Goal: Check status: Check status

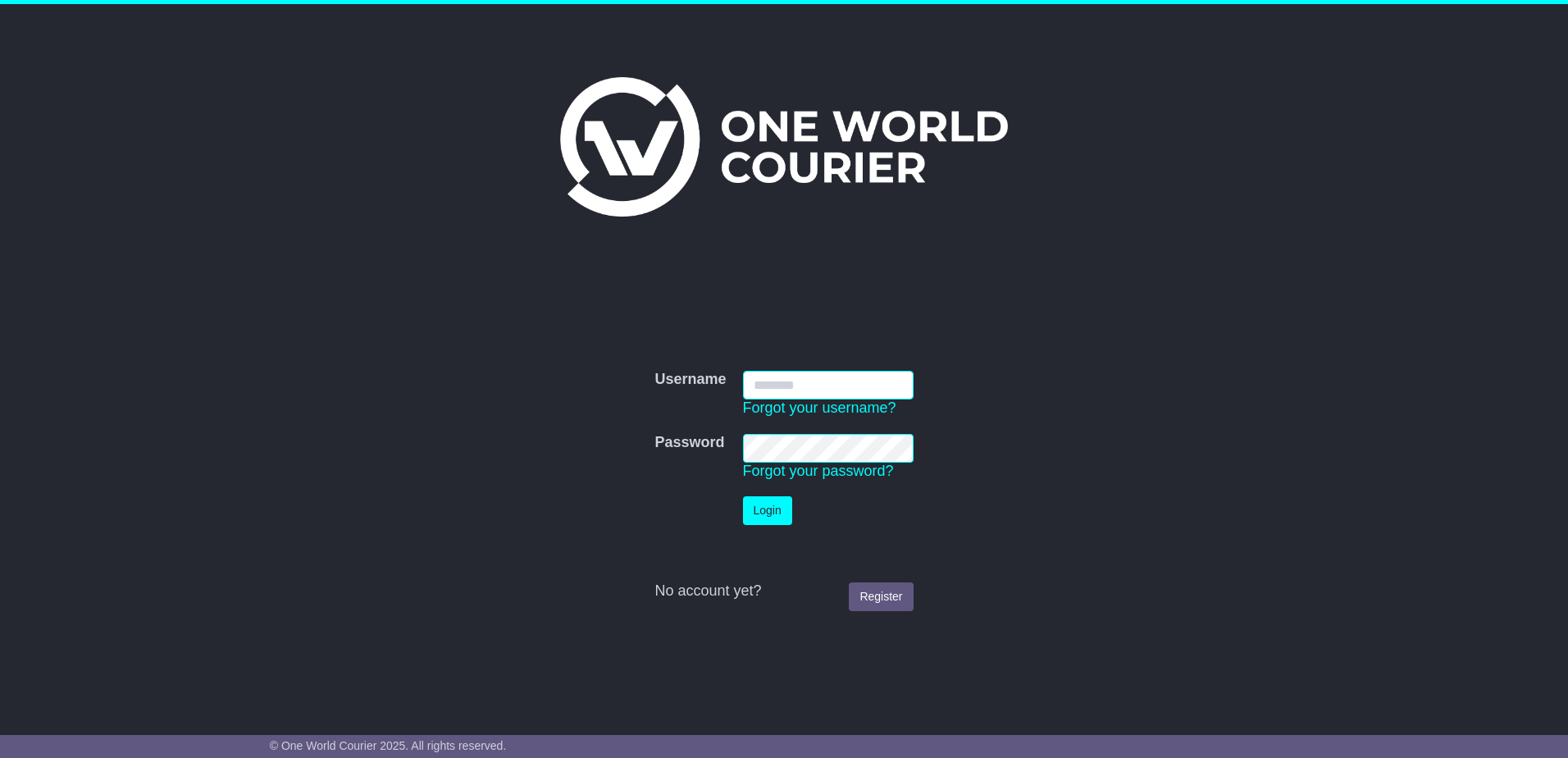
type input "**********"
click at [786, 519] on button "Login" at bounding box center [767, 511] width 49 height 29
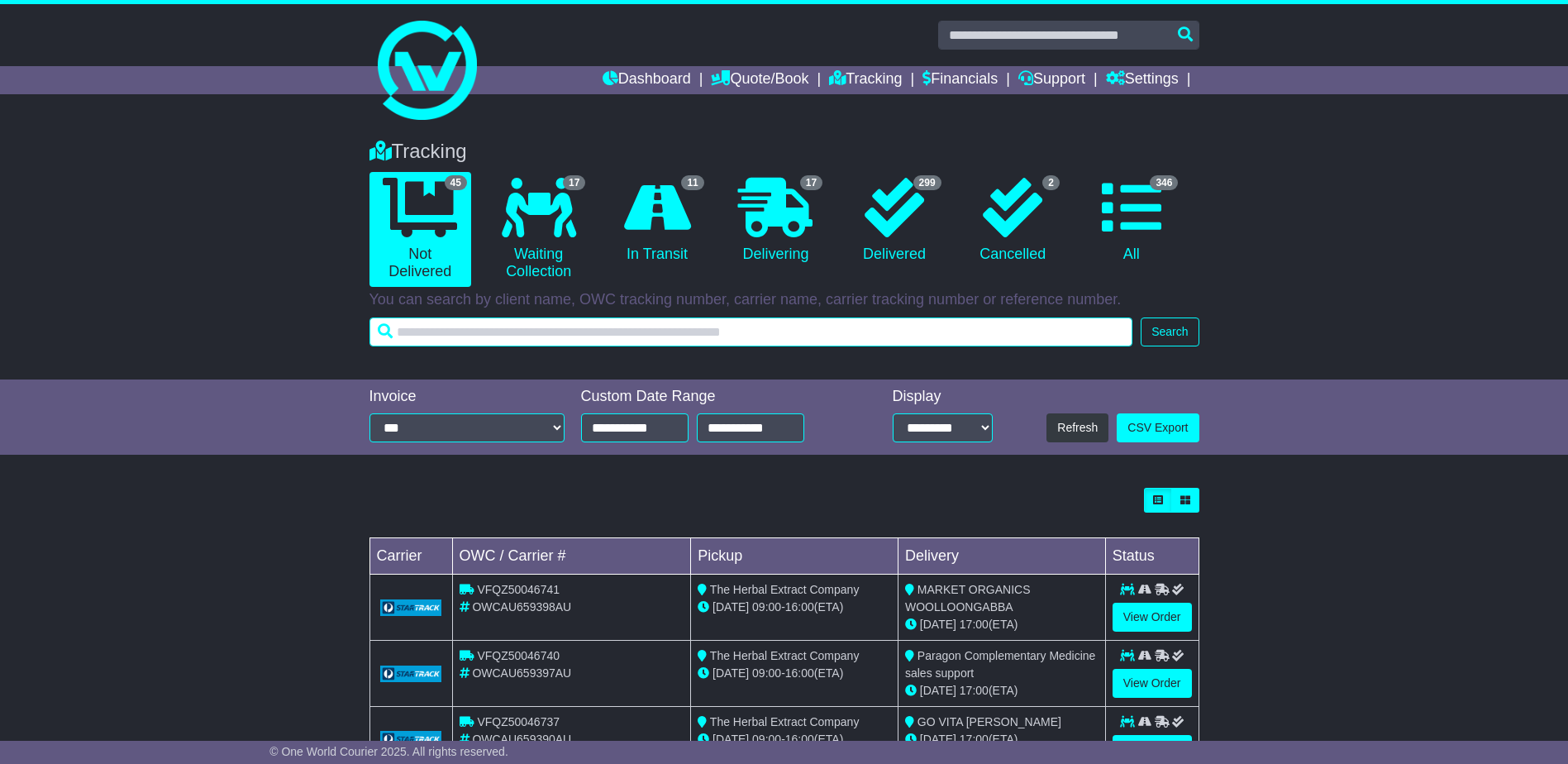
click at [654, 334] on input "text" at bounding box center [752, 332] width 764 height 29
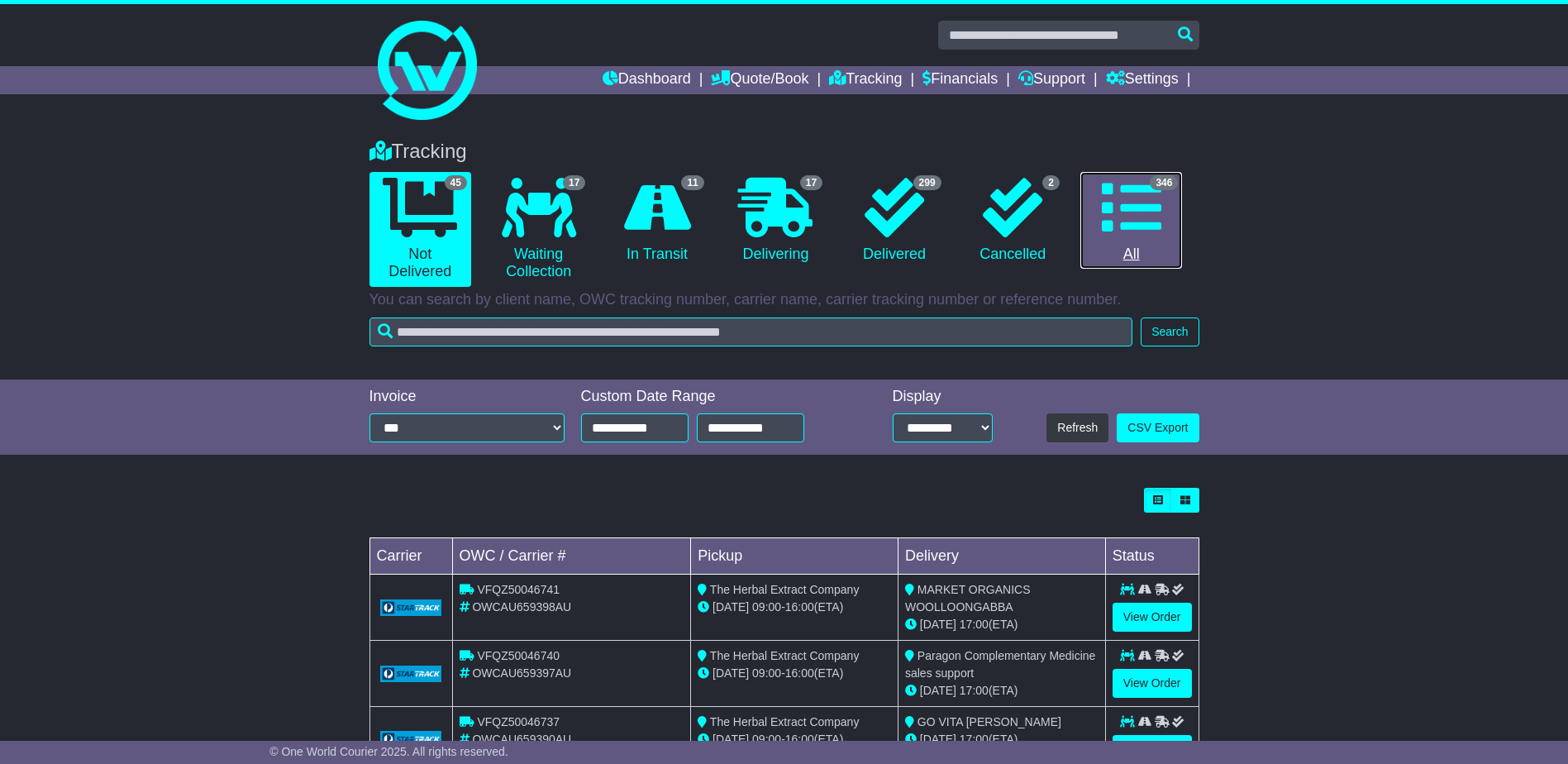
click at [1166, 220] on link "346 All" at bounding box center [1131, 221] width 102 height 98
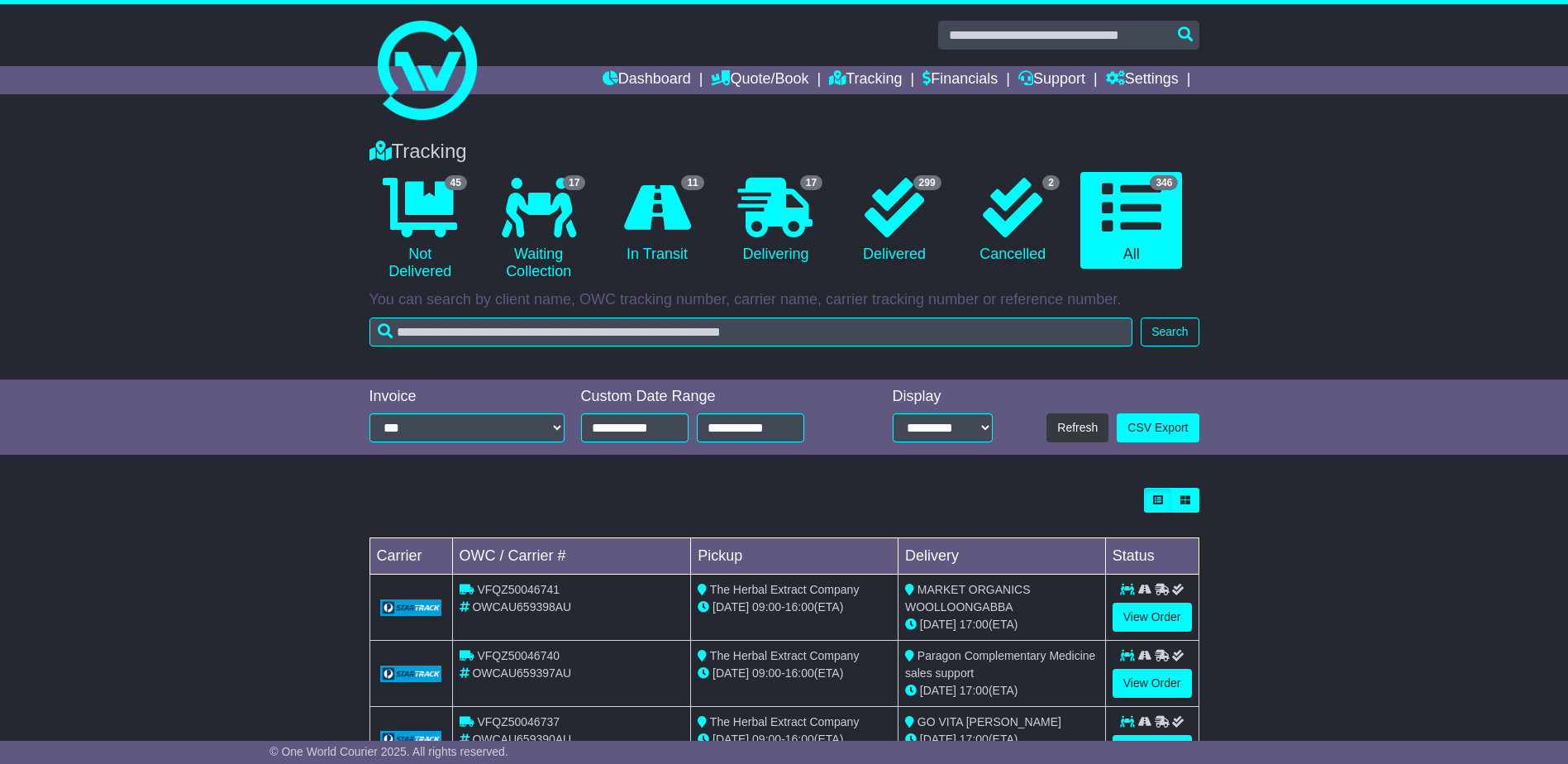
drag, startPoint x: 630, startPoint y: 311, endPoint x: 623, endPoint y: 325, distance: 15.7
click at [630, 311] on div "Tracking 45 Not Delivered 17 Waiting Collection 11 In Transit 17 Delivering 299" at bounding box center [785, 238] width 847 height 232
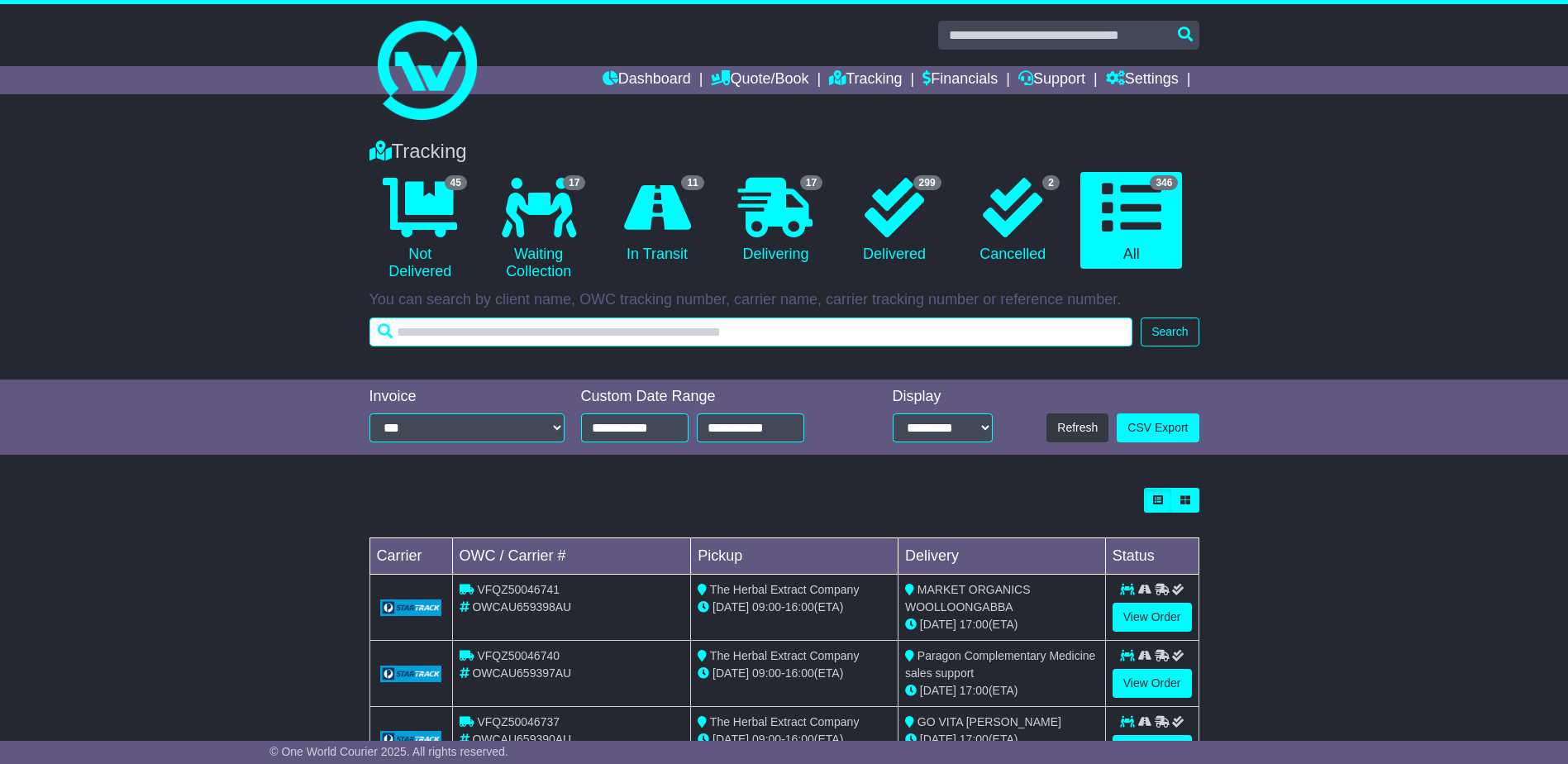
click at [623, 325] on input "text" at bounding box center [752, 332] width 764 height 29
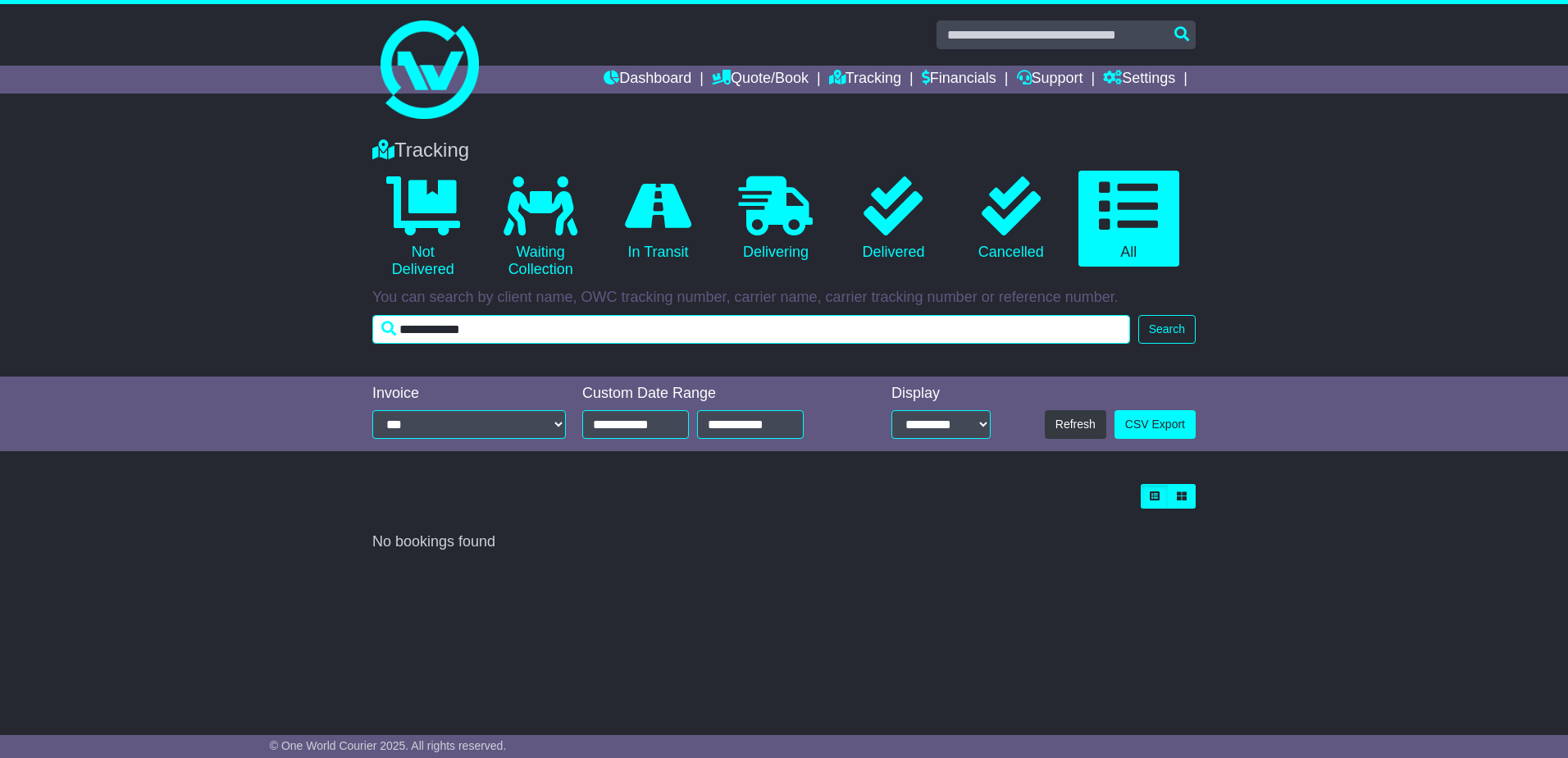
drag, startPoint x: 613, startPoint y: 321, endPoint x: 315, endPoint y: 315, distance: 298.1
click at [354, 320] on div "Tracking 0 Not Delivered 0 Waiting Collection 0 In Transit 0 Delivering 0" at bounding box center [784, 249] width 1568 height 254
type input "*****"
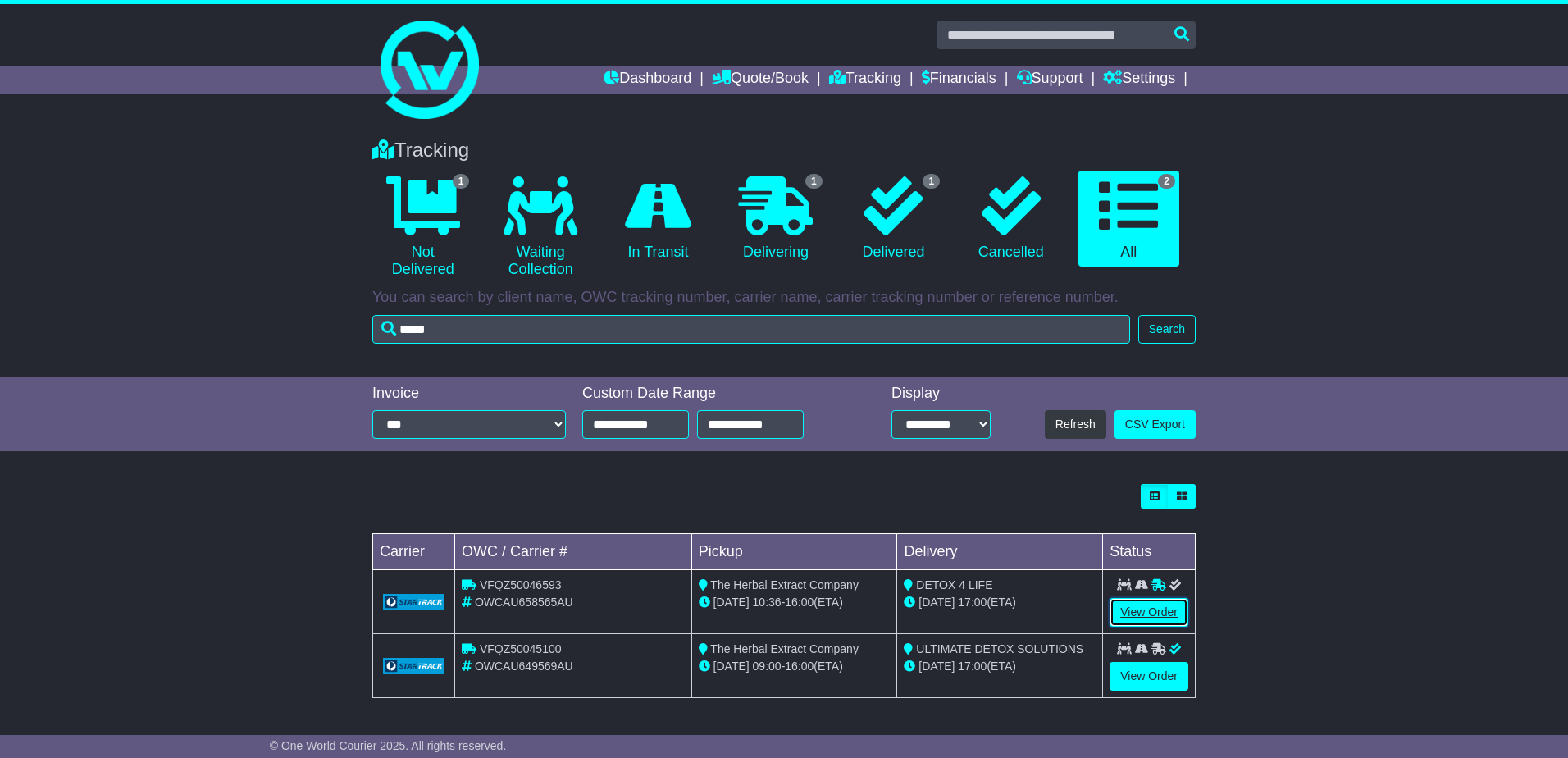
click at [1154, 611] on link "View Order" at bounding box center [1148, 613] width 79 height 29
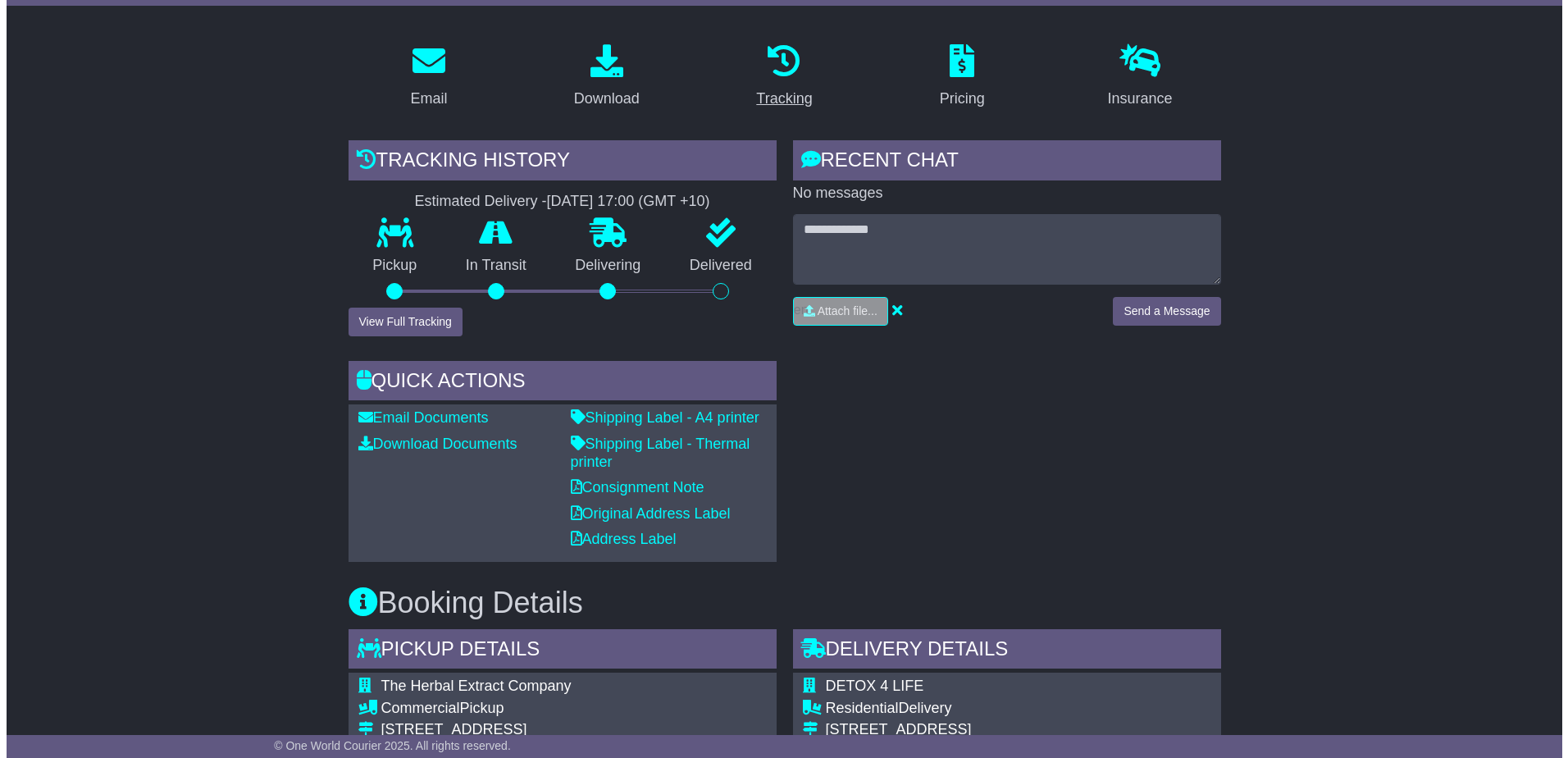
scroll to position [82, 0]
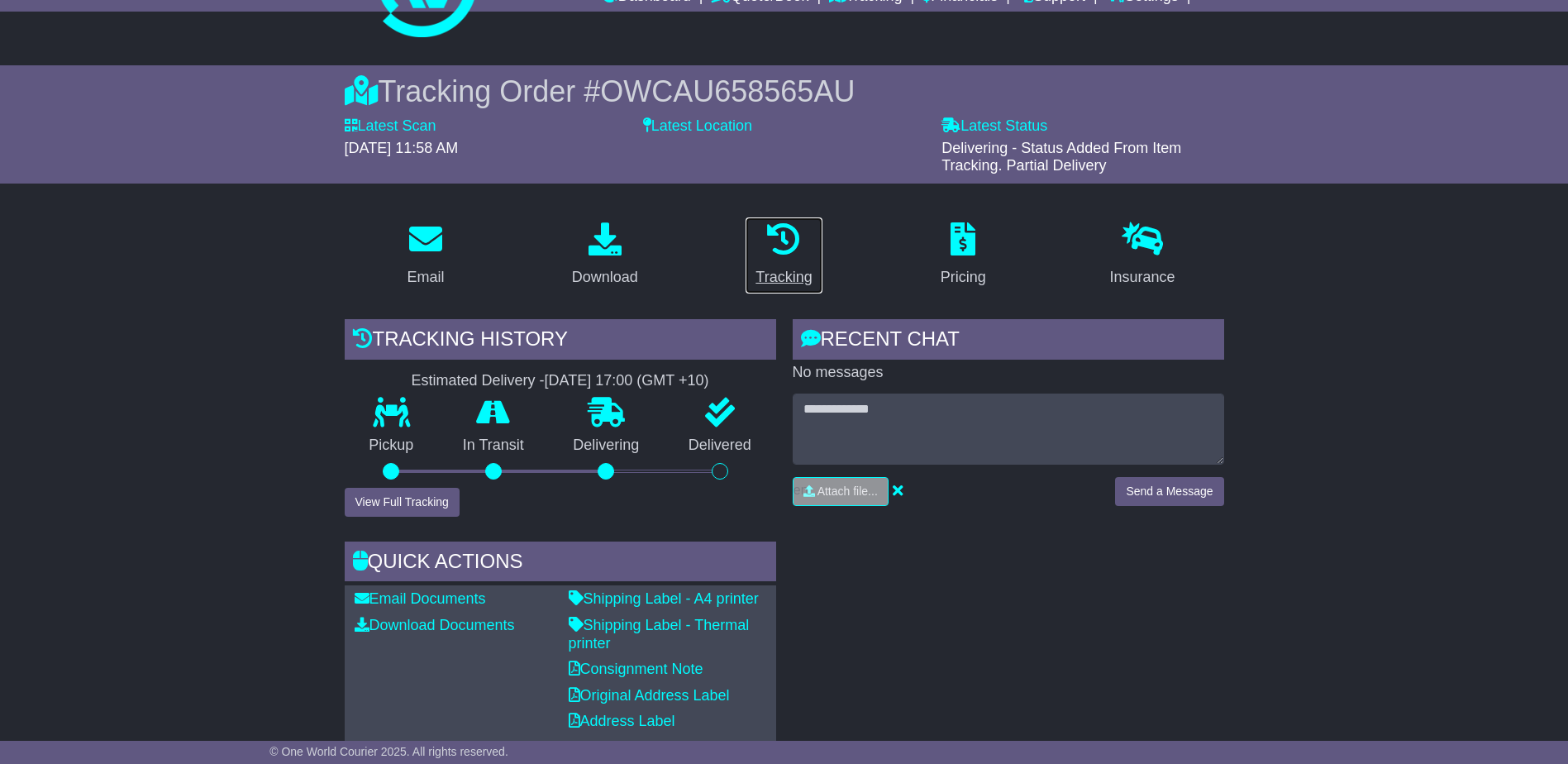
click at [788, 279] on div "Tracking" at bounding box center [784, 276] width 57 height 22
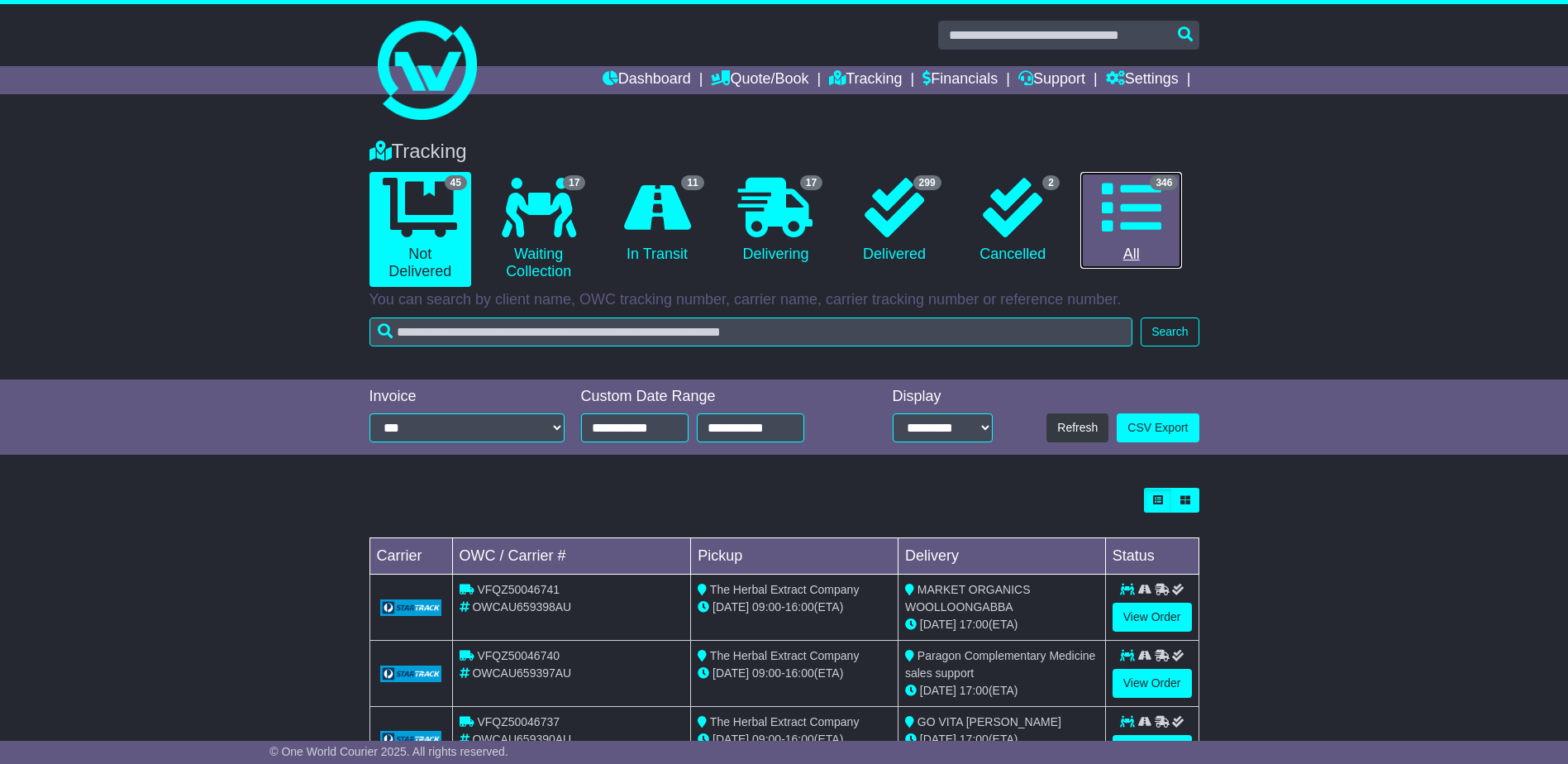
drag, startPoint x: 1169, startPoint y: 231, endPoint x: 1129, endPoint y: 242, distance: 41.5
click at [1169, 231] on link "346 All" at bounding box center [1131, 221] width 102 height 98
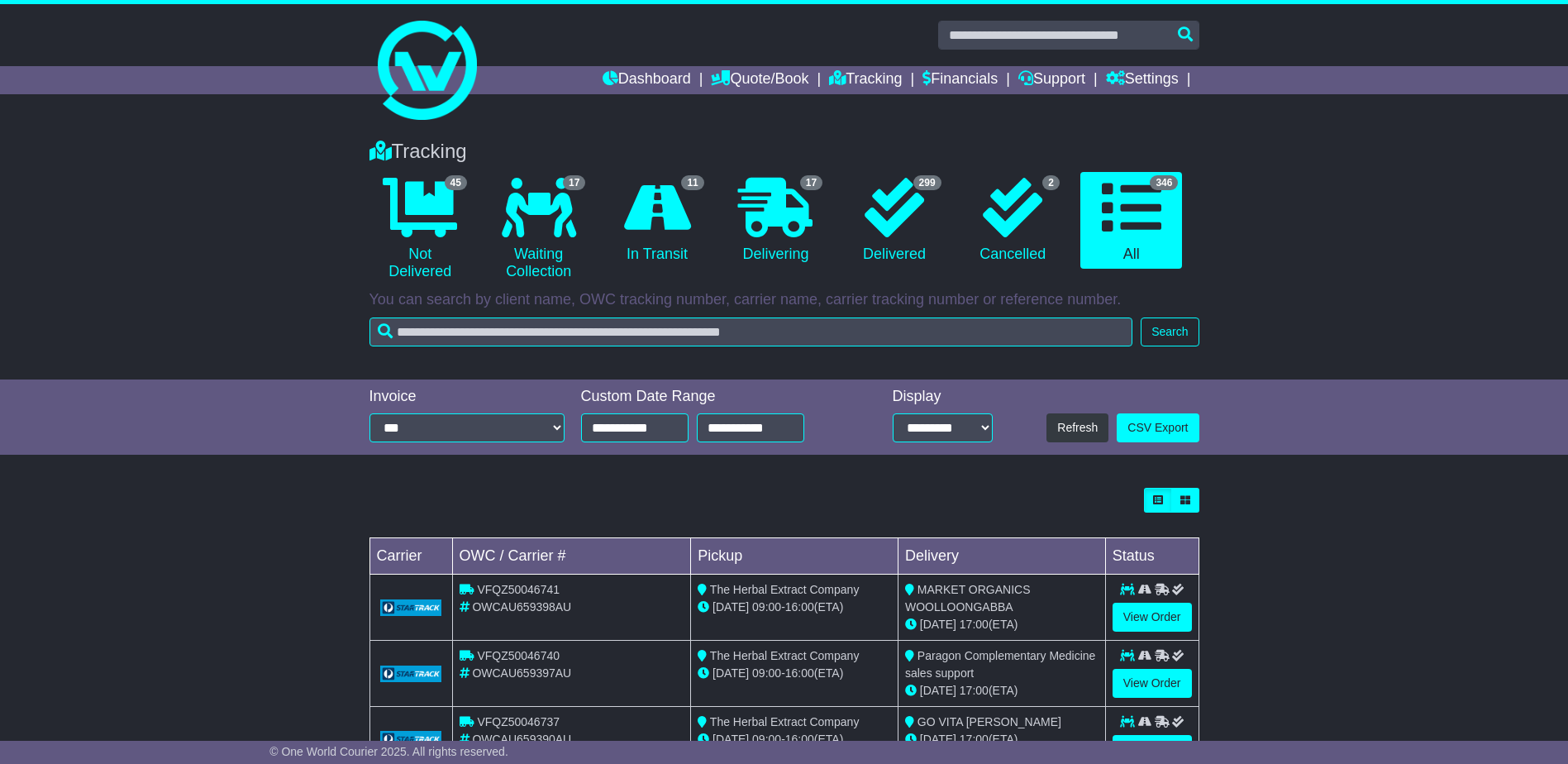
click at [708, 316] on div "Tracking 45 Not Delivered 17 Waiting Collection 11 In Transit 17 Delivering 299" at bounding box center [785, 238] width 847 height 232
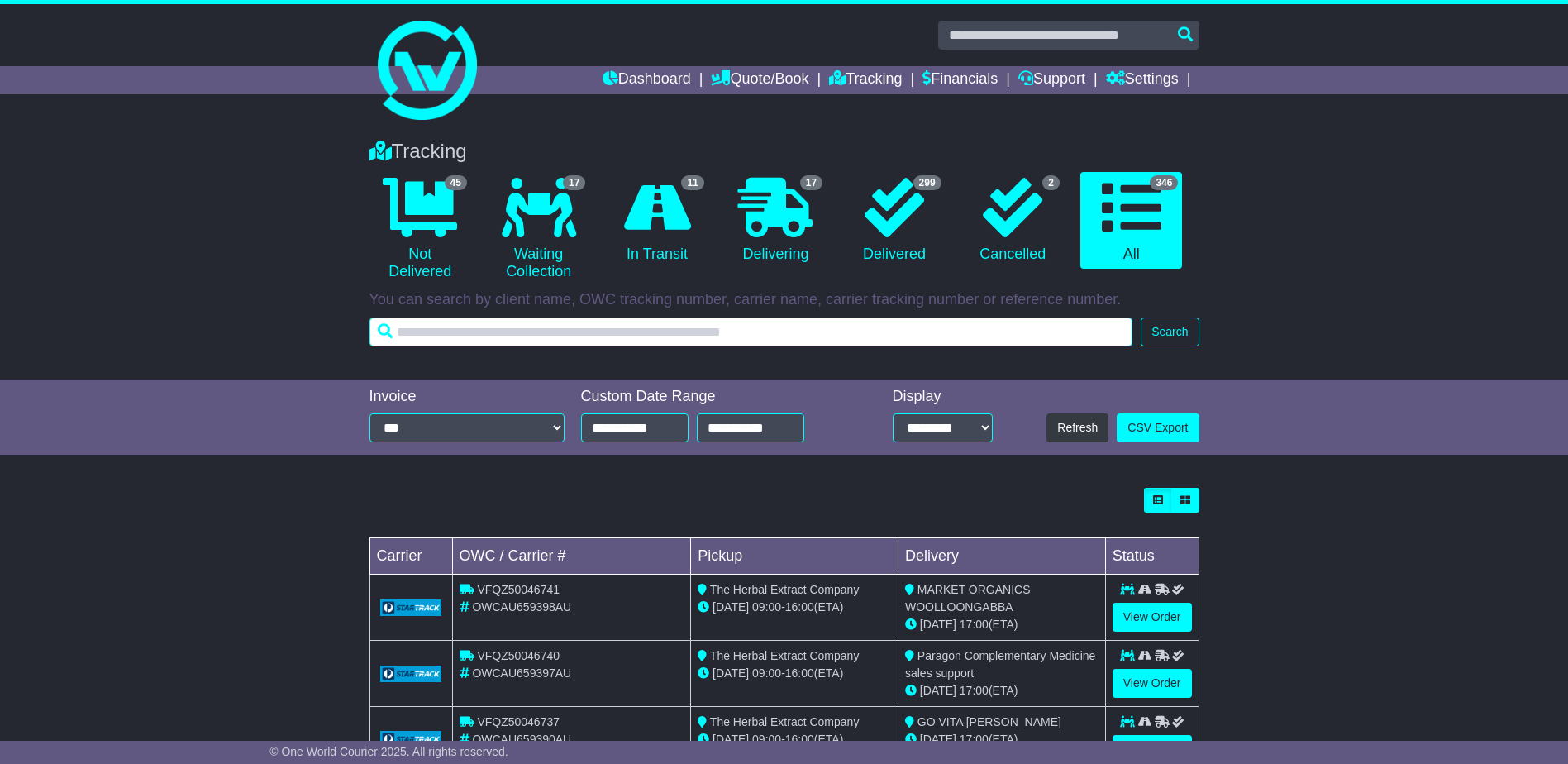
click at [709, 340] on input "text" at bounding box center [752, 332] width 764 height 29
type input "********"
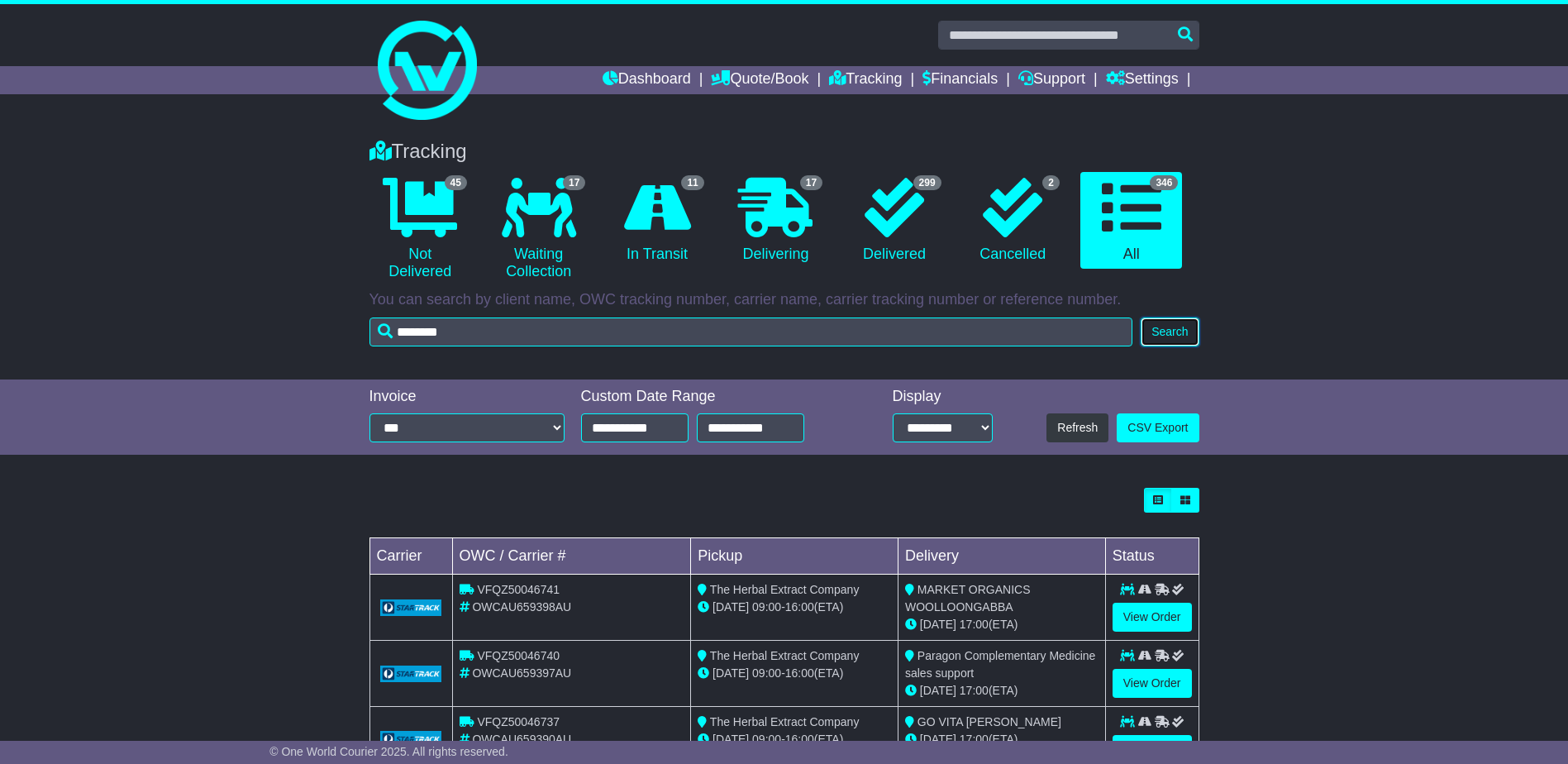
click at [1183, 329] on button "Search" at bounding box center [1169, 332] width 58 height 29
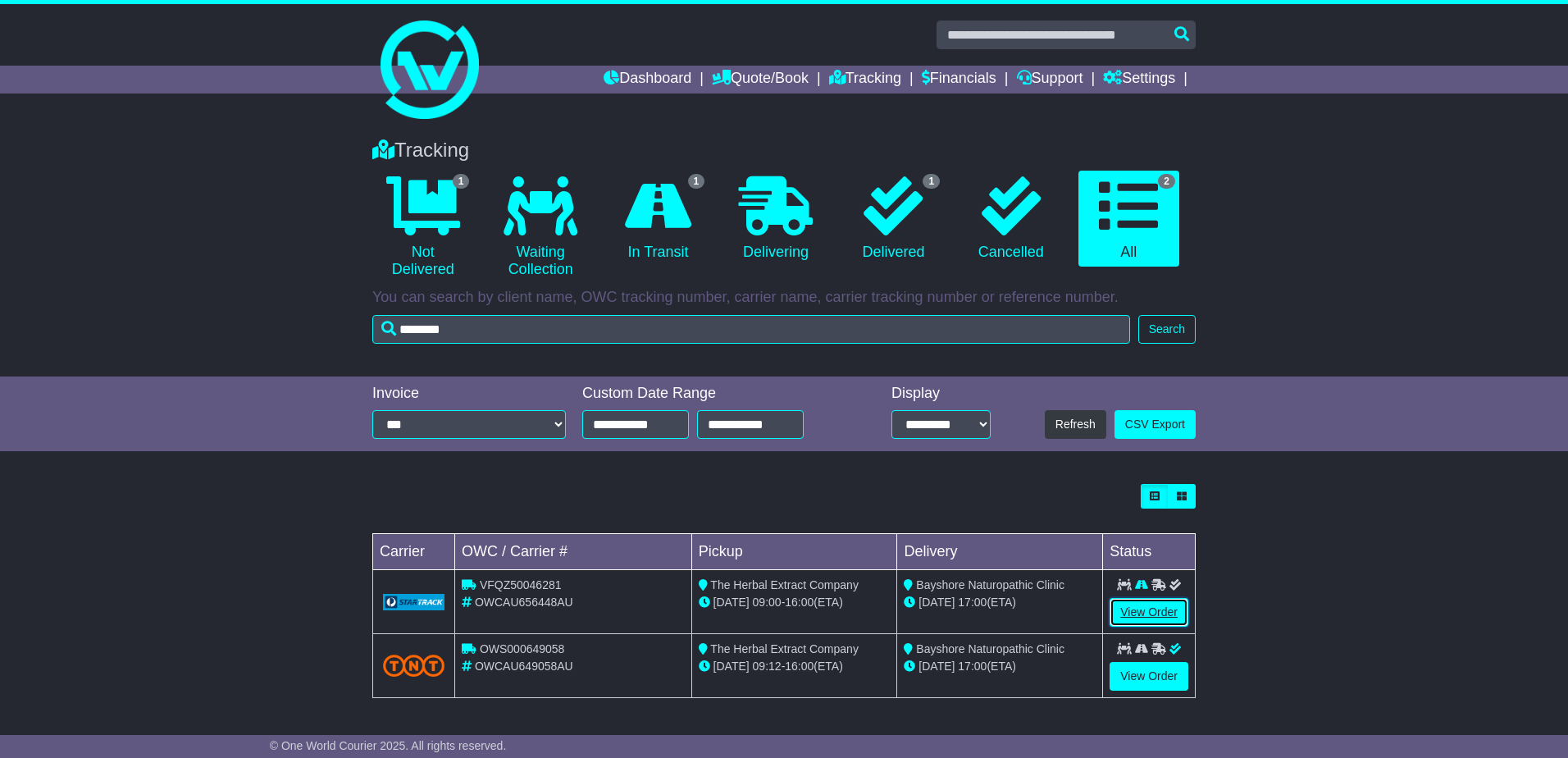
click at [1169, 614] on link "View Order" at bounding box center [1148, 613] width 79 height 29
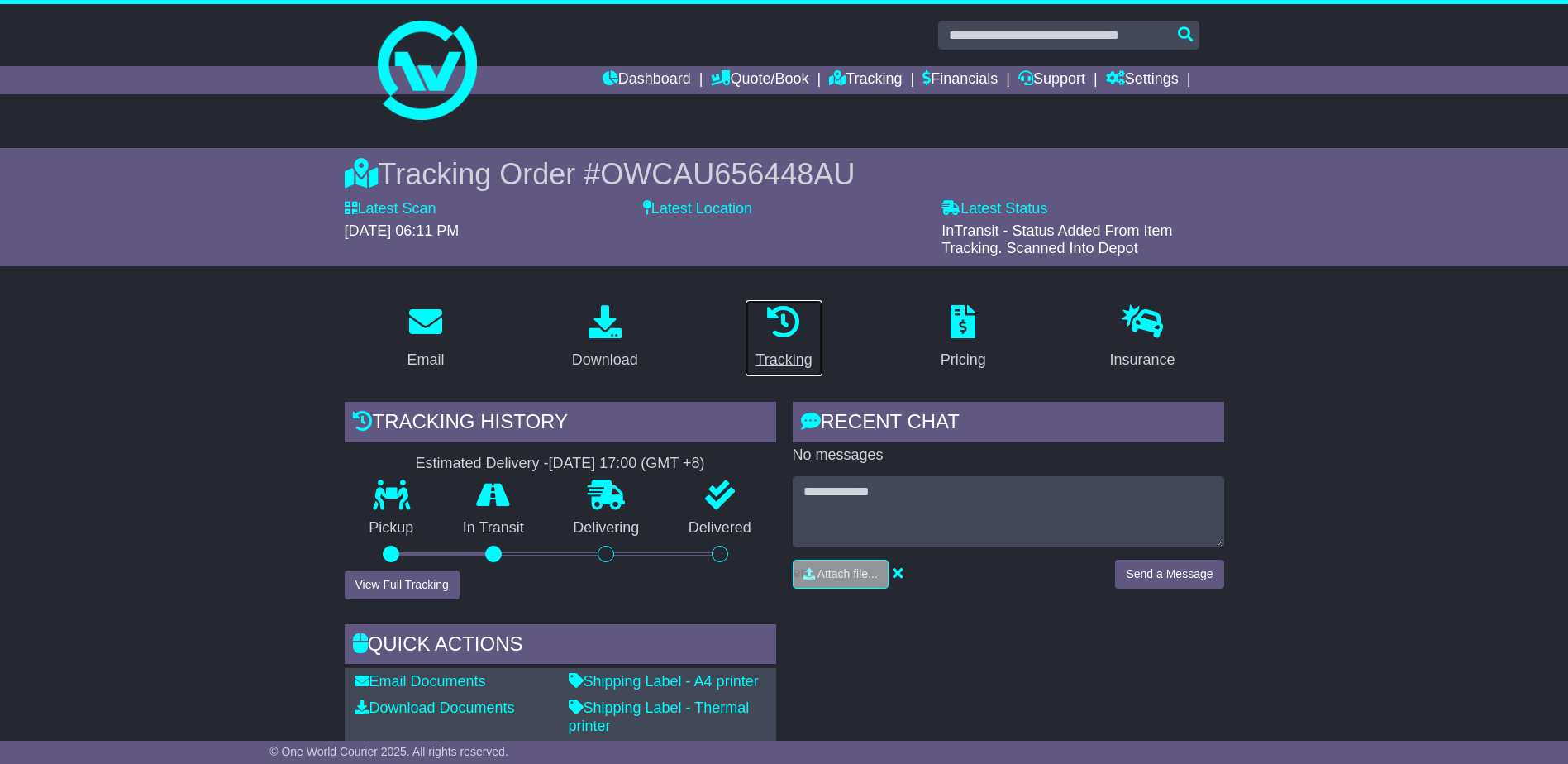
click at [783, 340] on link "Tracking" at bounding box center [784, 338] width 78 height 78
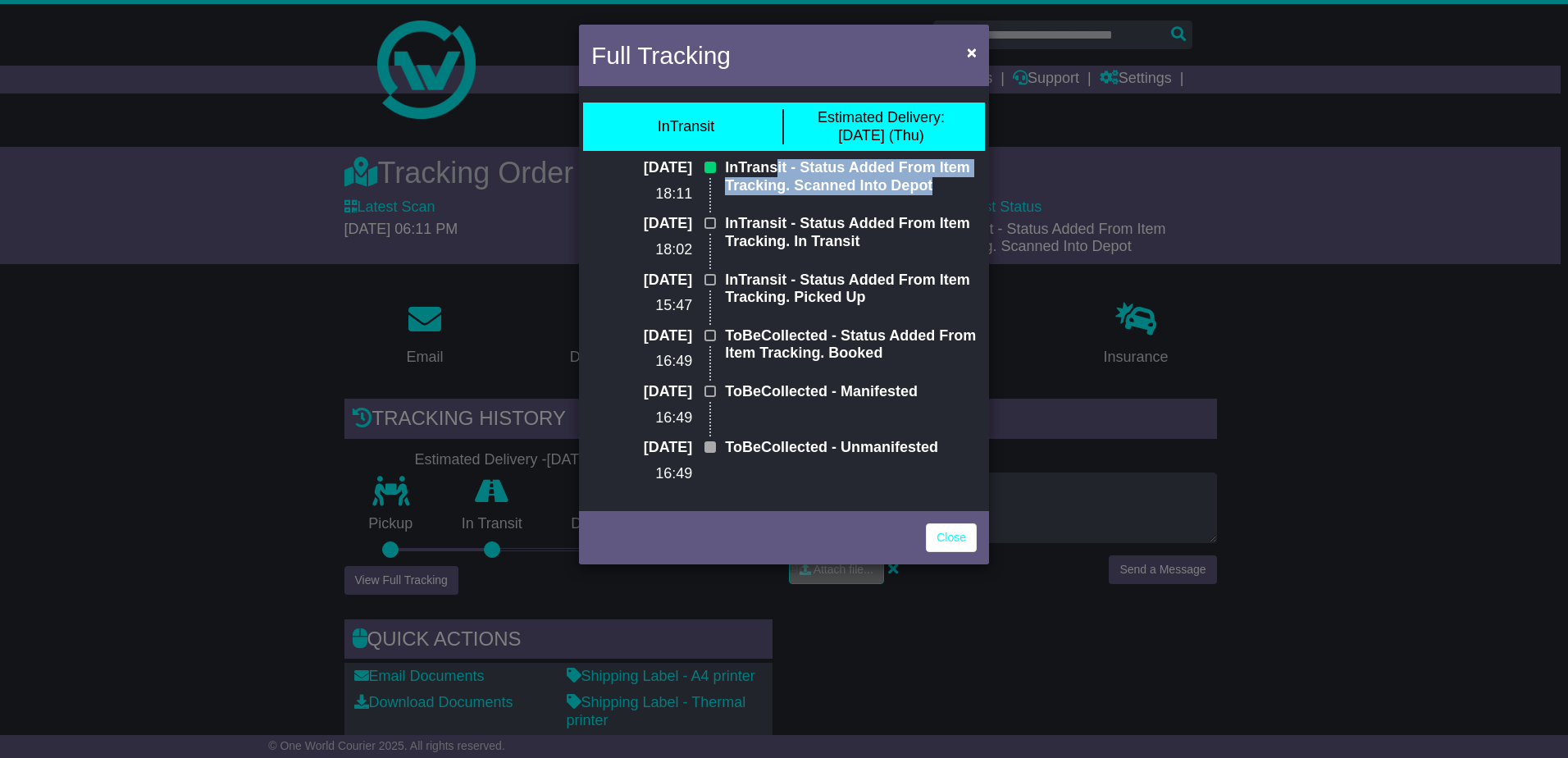
drag, startPoint x: 940, startPoint y: 183, endPoint x: 774, endPoint y: 160, distance: 167.6
click at [774, 160] on p "InTransit - Status Added From Item Tracking. Scanned Into Depot" at bounding box center [851, 176] width 252 height 35
drag, startPoint x: 774, startPoint y: 160, endPoint x: 785, endPoint y: 231, distance: 71.8
click at [785, 231] on p "InTransit - Status Added From Item Tracking. In Transit" at bounding box center [851, 233] width 252 height 35
